Goal: Task Accomplishment & Management: Manage account settings

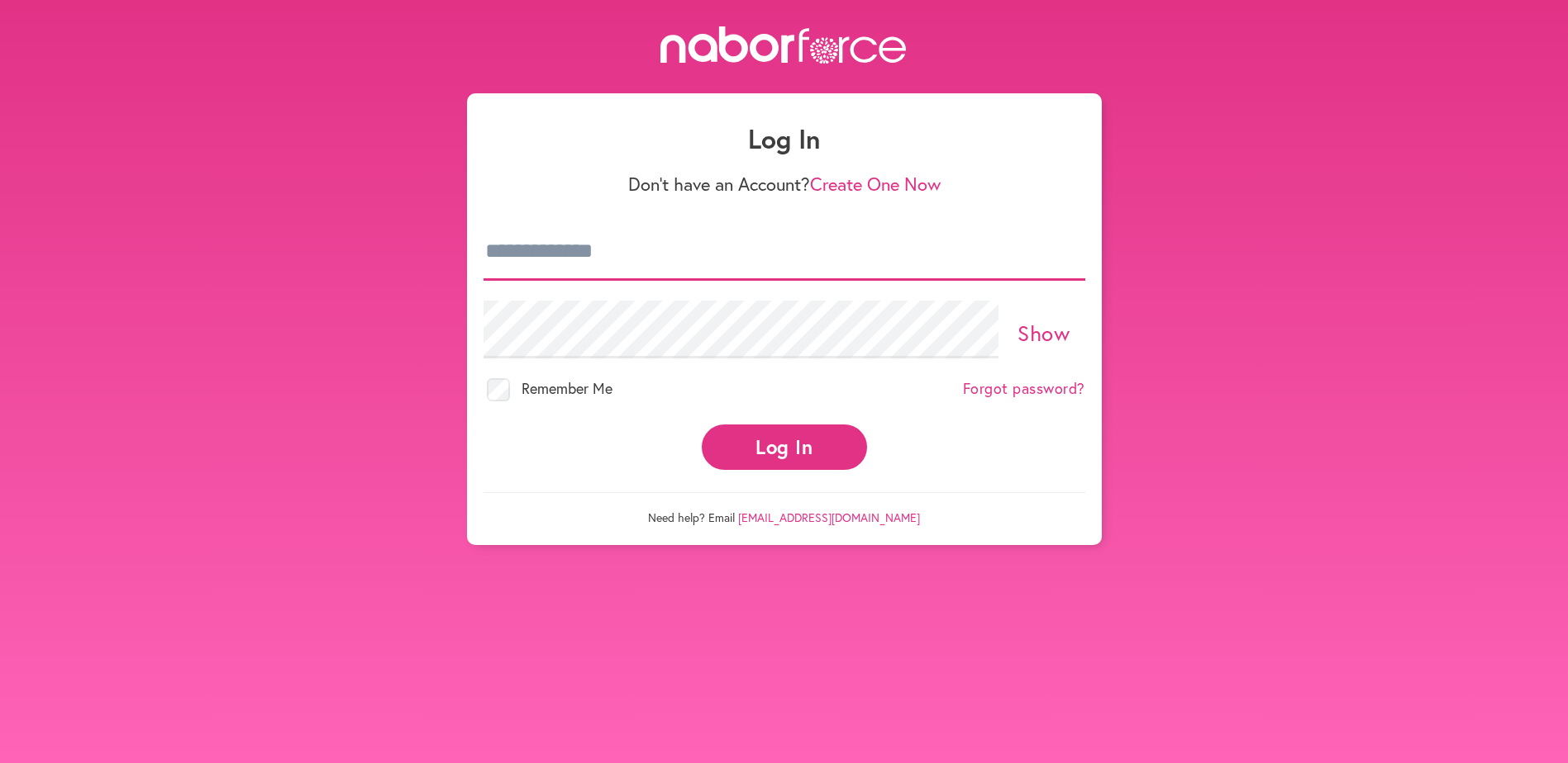
click at [579, 253] on input "email" at bounding box center [784, 251] width 602 height 58
type input "**********"
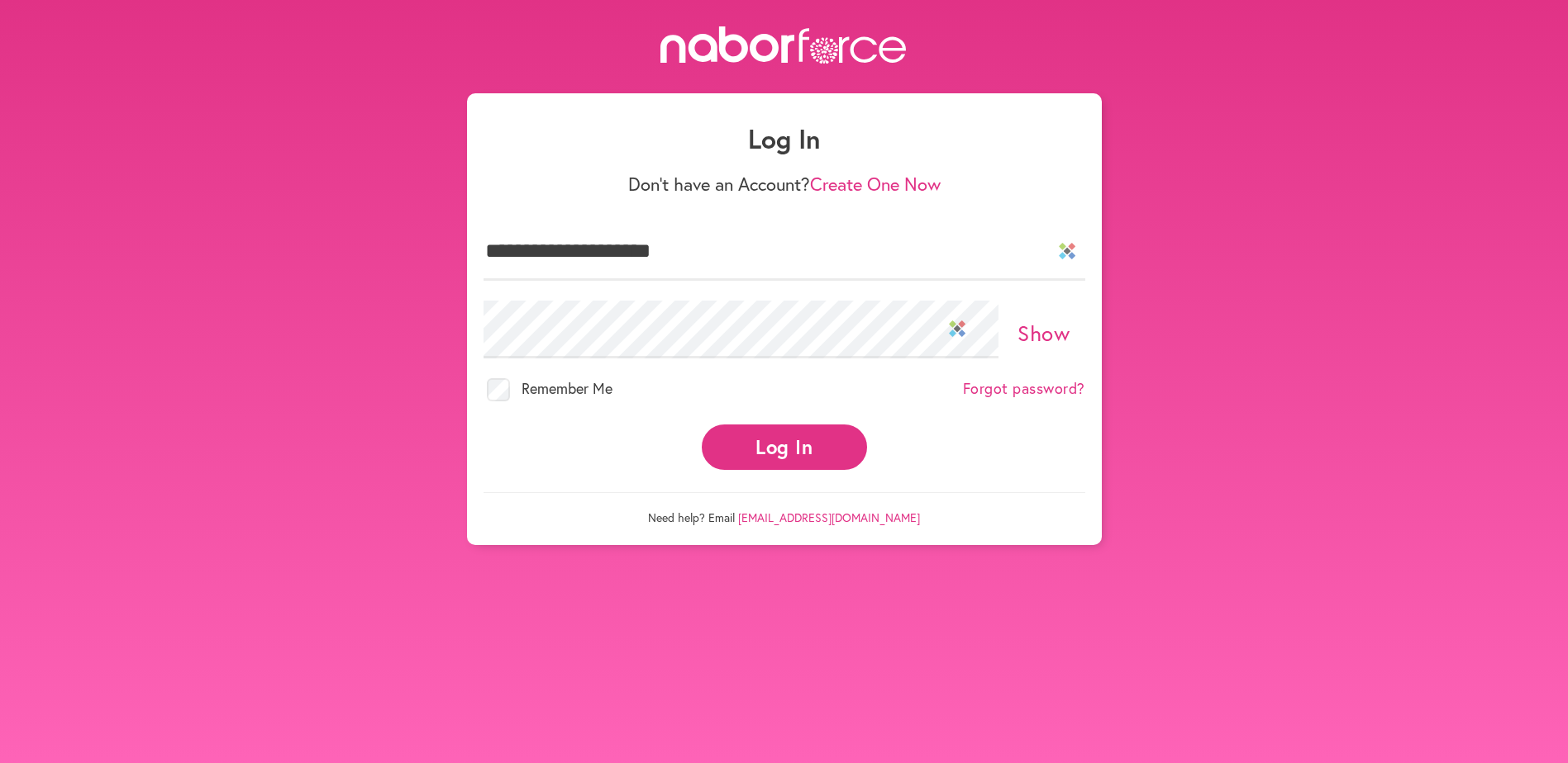
click at [809, 443] on button "Log In" at bounding box center [784, 447] width 165 height 45
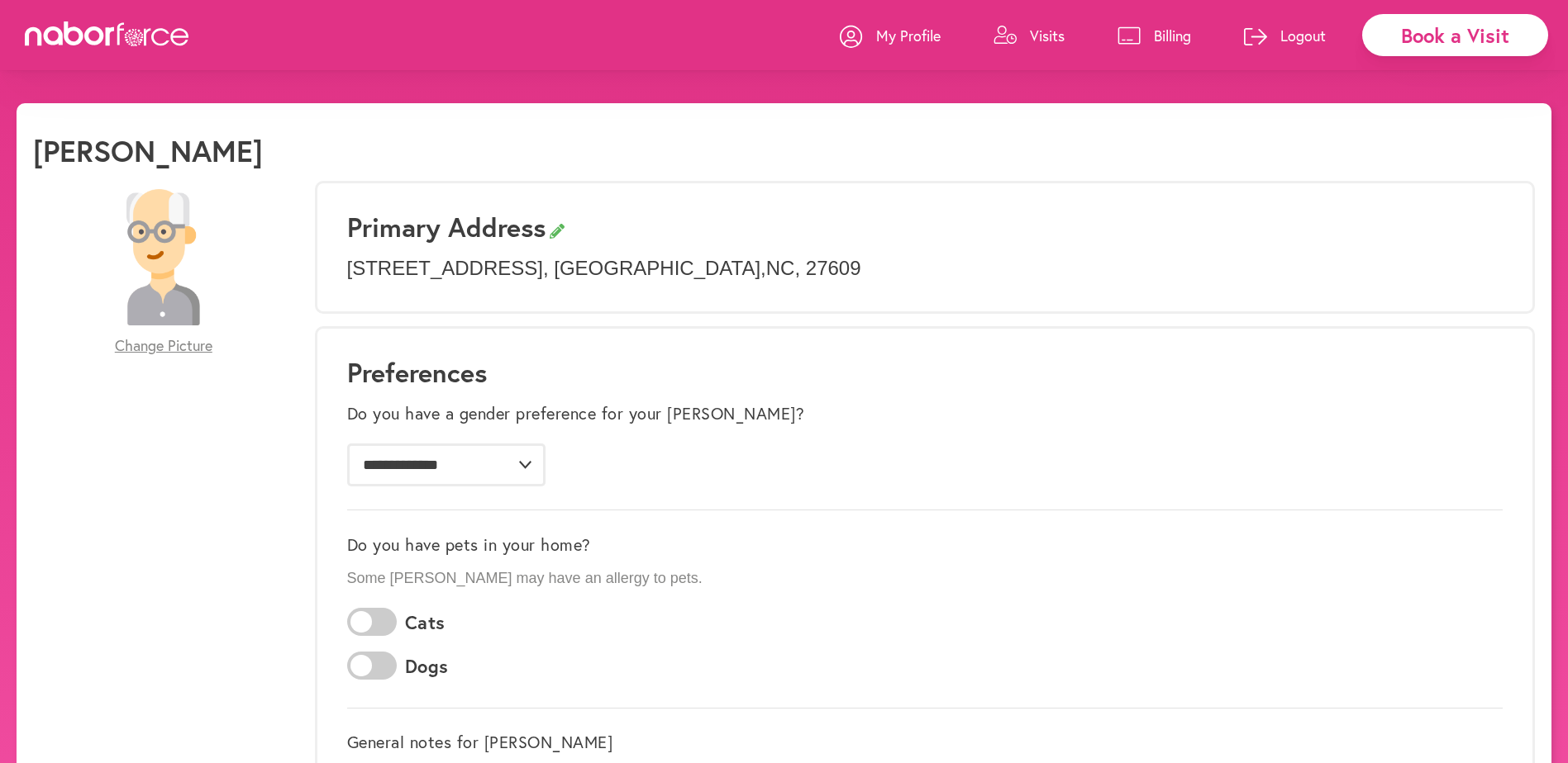
click at [911, 38] on p "My Profile" at bounding box center [908, 36] width 64 height 20
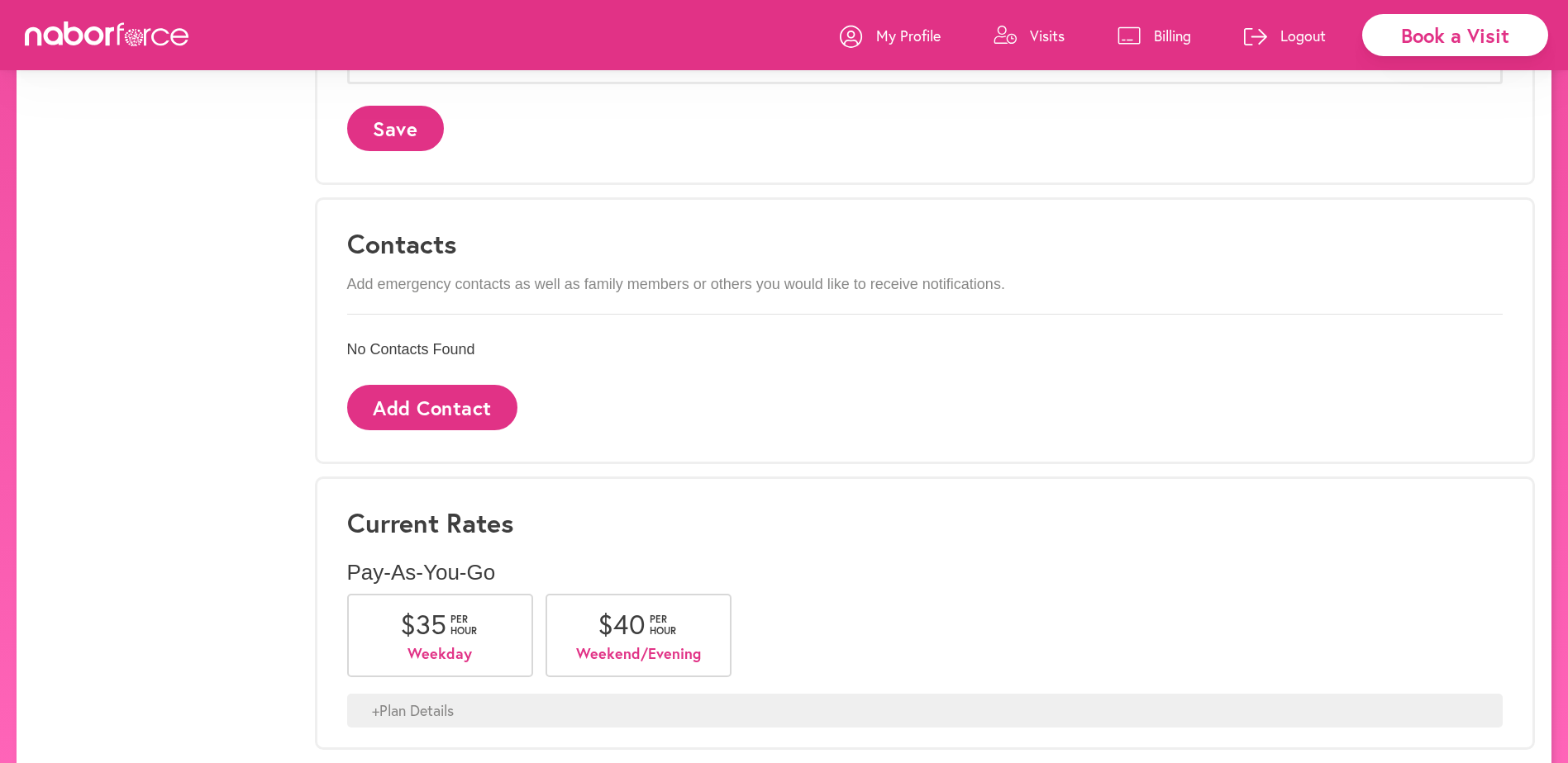
scroll to position [850, 0]
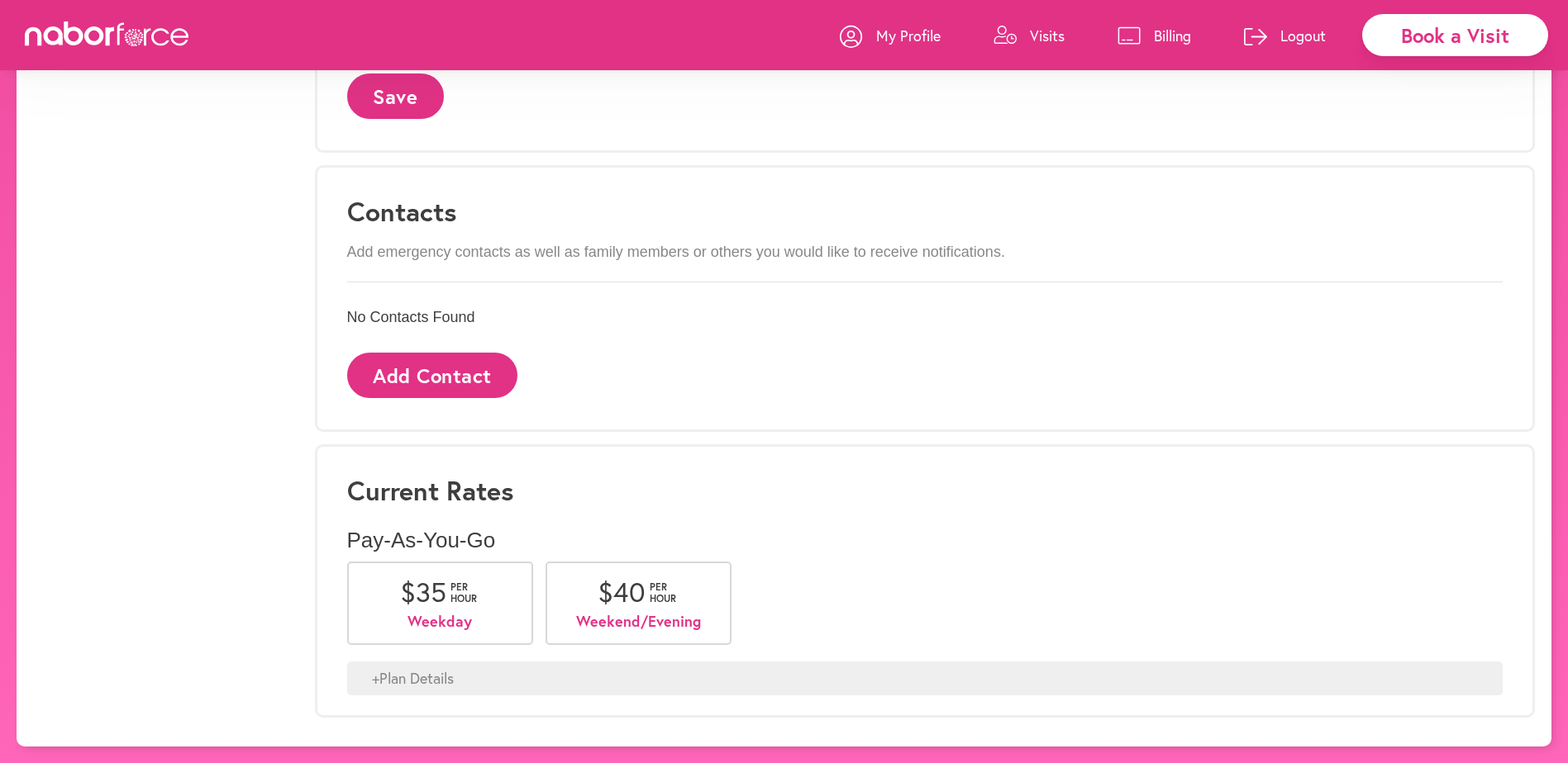
click at [463, 677] on div "+ Plan Details" at bounding box center [924, 678] width 1155 height 35
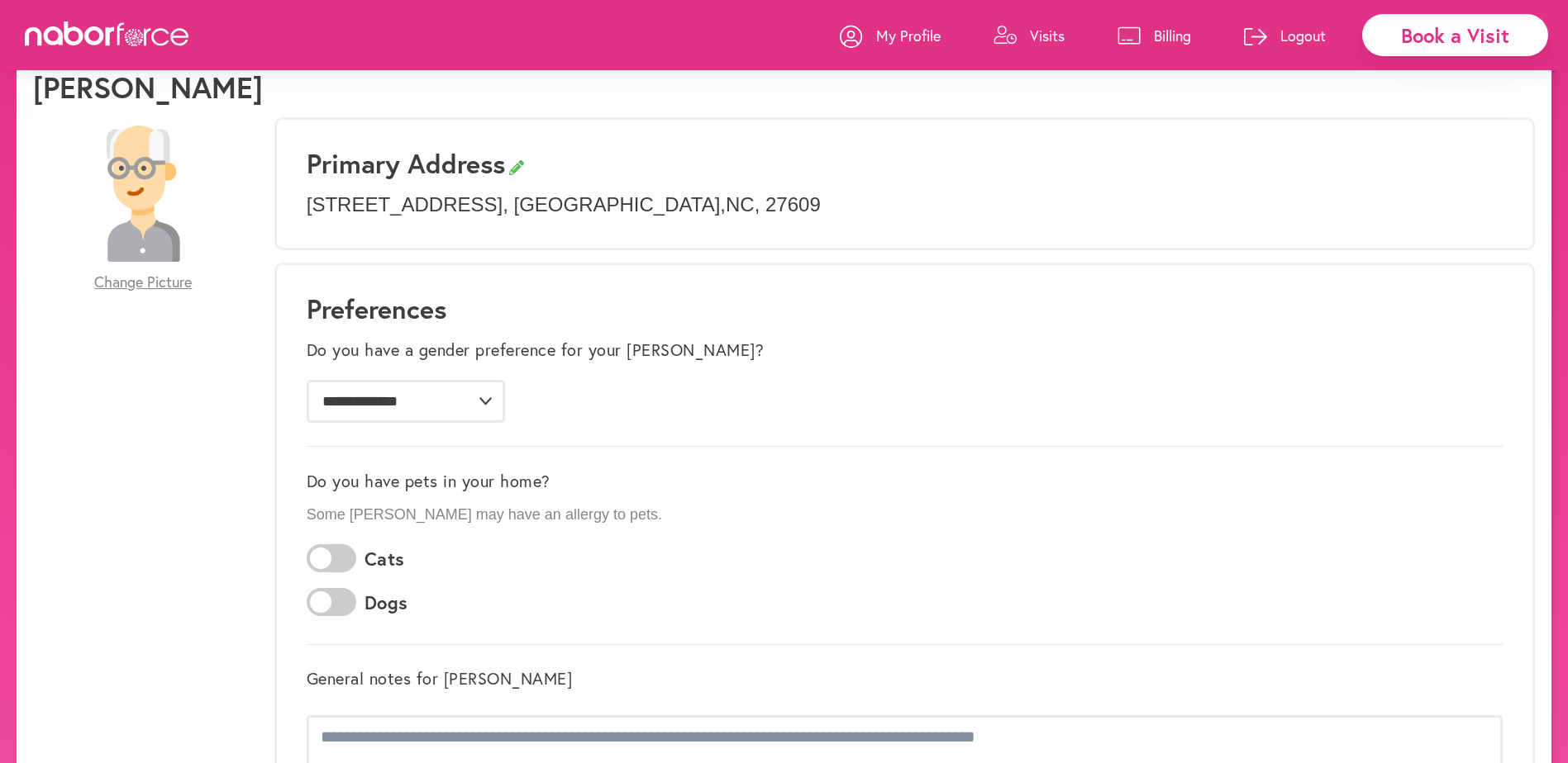
scroll to position [0, 0]
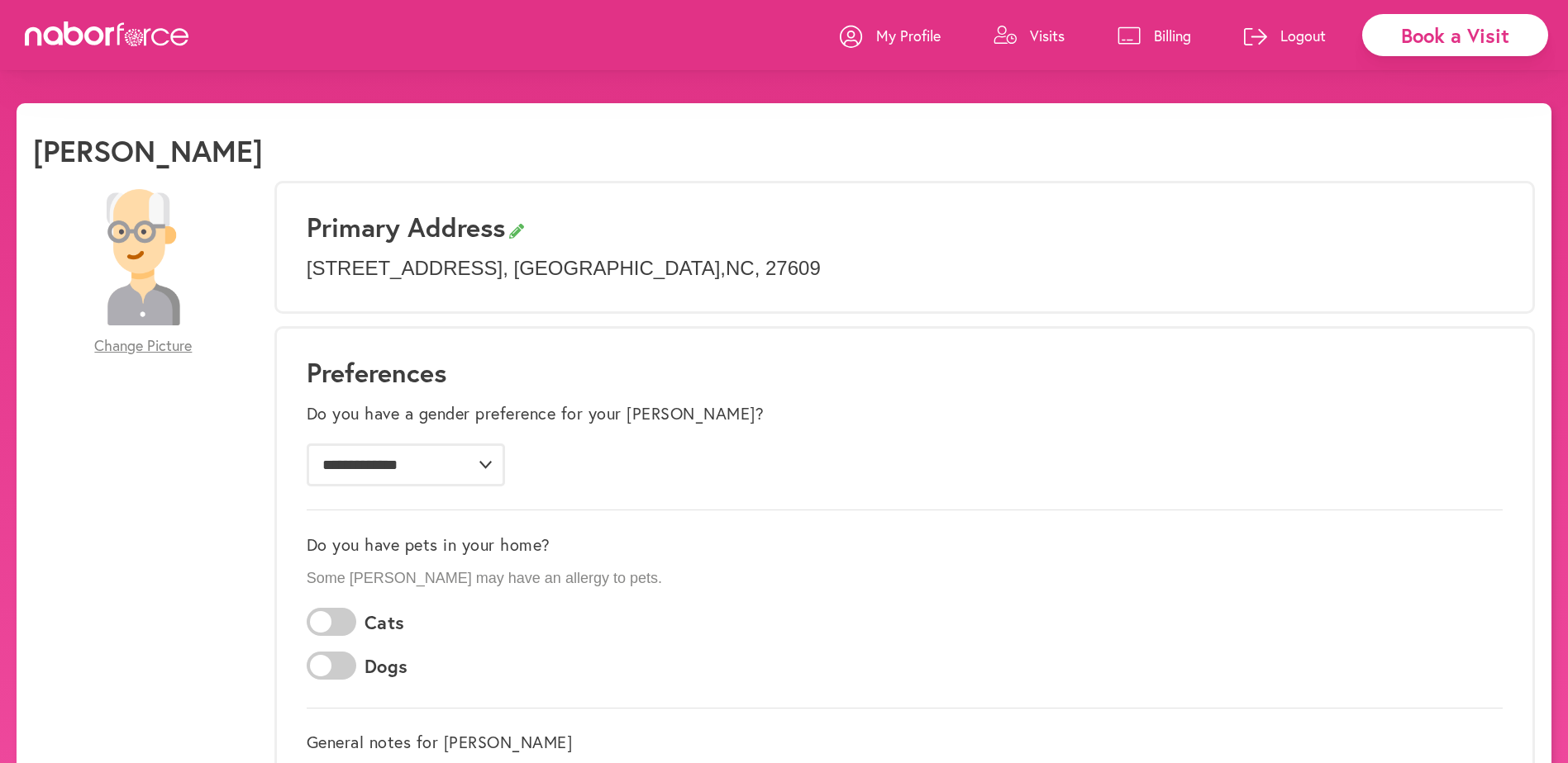
click at [1040, 31] on p "Visits" at bounding box center [1046, 36] width 35 height 20
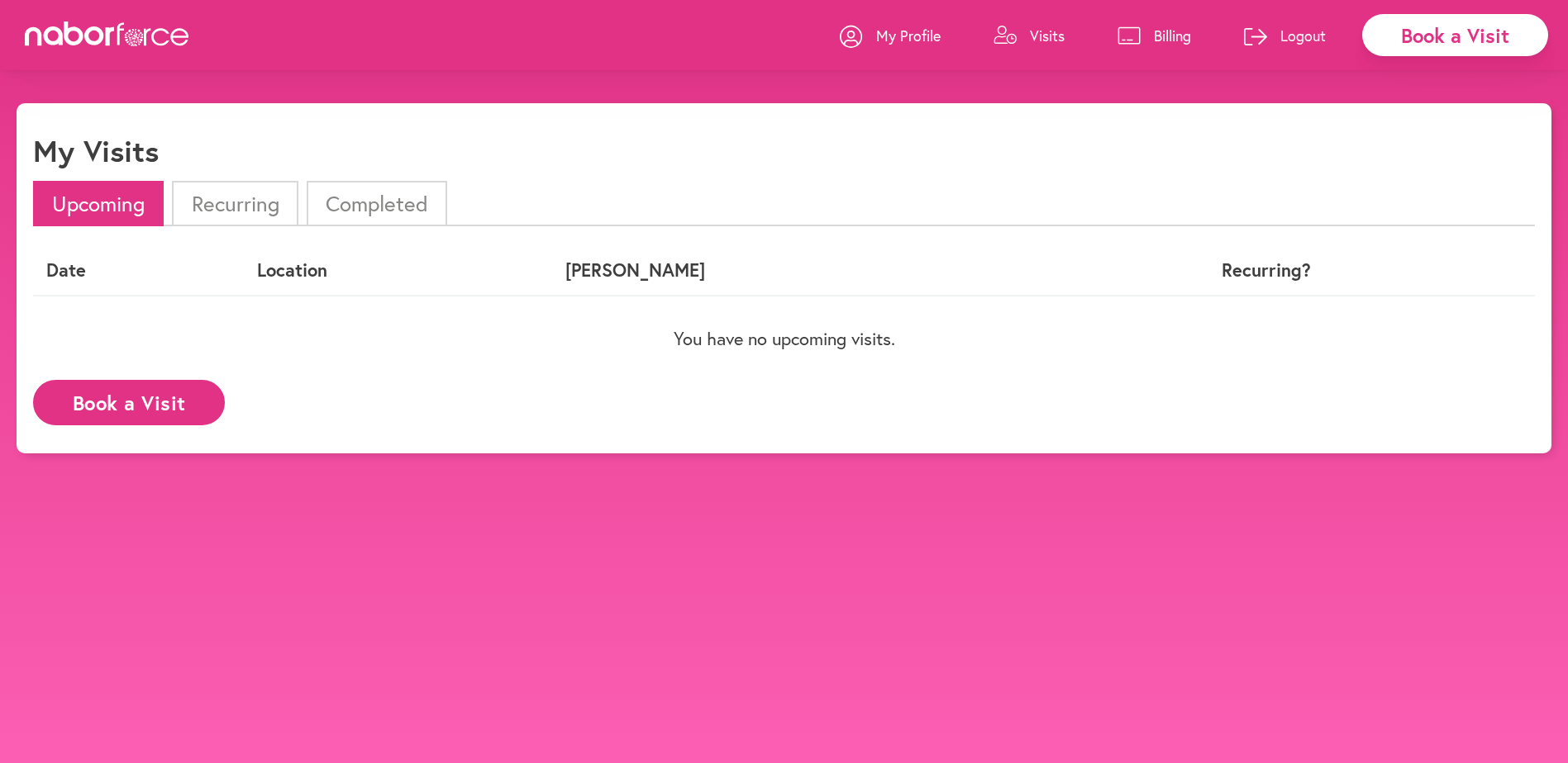
click at [1161, 34] on p "Billing" at bounding box center [1172, 36] width 37 height 20
